Goal: Transaction & Acquisition: Purchase product/service

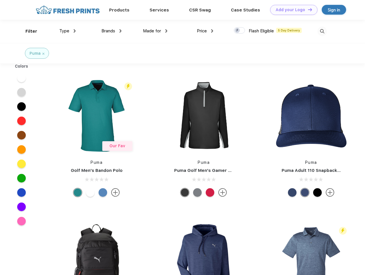
scroll to position [0, 0]
click at [291, 10] on link "Add your Logo Design Tool" at bounding box center [293, 10] width 47 height 10
click at [0, 0] on div "Design Tool" at bounding box center [0, 0] width 0 height 0
click at [307, 9] on link "Add your Logo Design Tool" at bounding box center [293, 10] width 47 height 10
click at [27, 31] on div "Filter" at bounding box center [31, 31] width 12 height 7
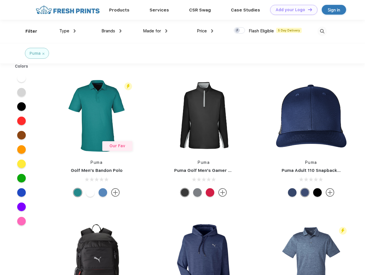
click at [68, 31] on span "Type" at bounding box center [64, 30] width 10 height 5
click at [111, 31] on span "Brands" at bounding box center [108, 30] width 14 height 5
click at [155, 31] on span "Made for" at bounding box center [152, 30] width 18 height 5
click at [205, 31] on span "Price" at bounding box center [202, 30] width 10 height 5
click at [239, 31] on div at bounding box center [239, 30] width 11 height 6
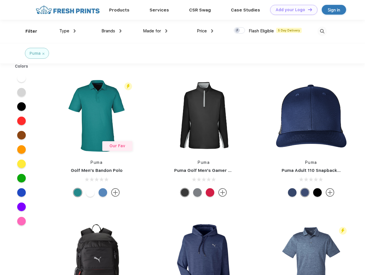
click at [237, 31] on input "checkbox" at bounding box center [236, 29] width 4 height 4
click at [322, 31] on img at bounding box center [321, 31] width 9 height 9
